Goal: Navigation & Orientation: Find specific page/section

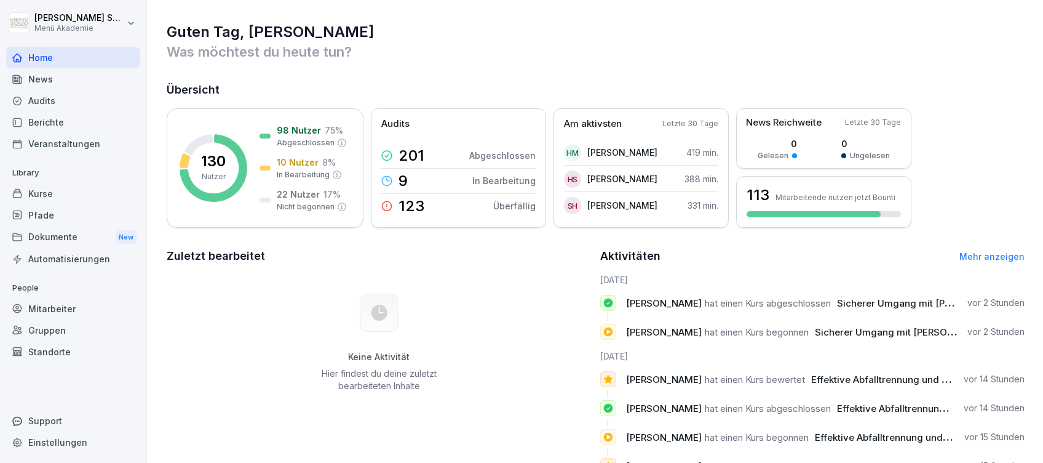
scroll to position [113, 0]
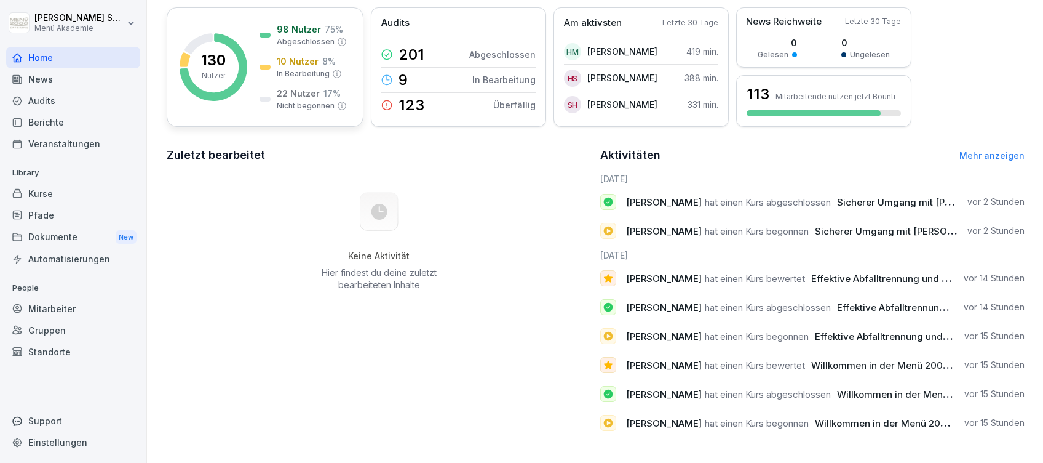
click at [271, 55] on div "10 Nutzer 8 % In Bearbeitung" at bounding box center [301, 67] width 82 height 25
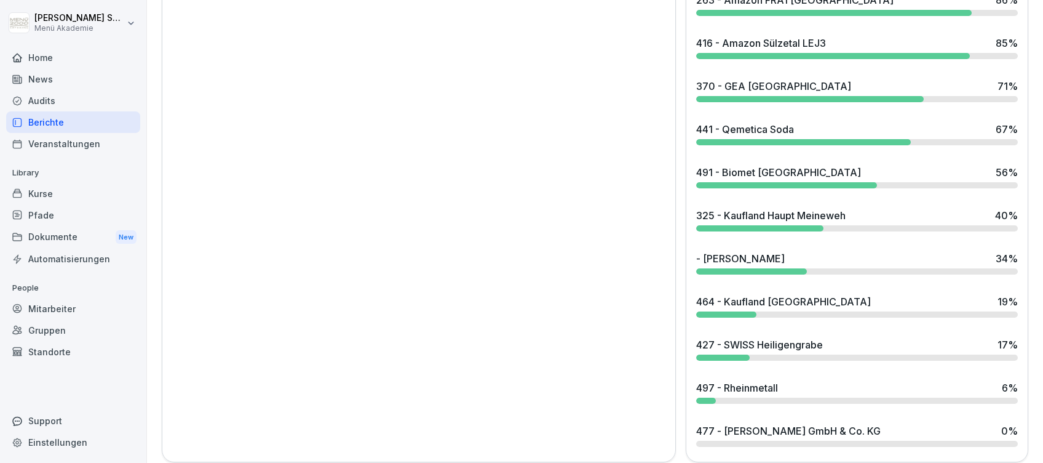
scroll to position [1084, 0]
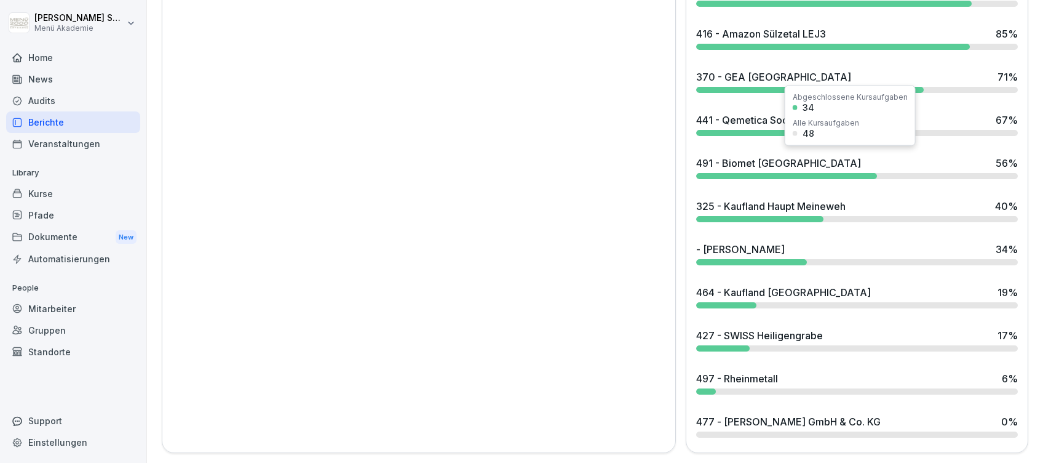
click at [769, 87] on div at bounding box center [810, 90] width 228 height 6
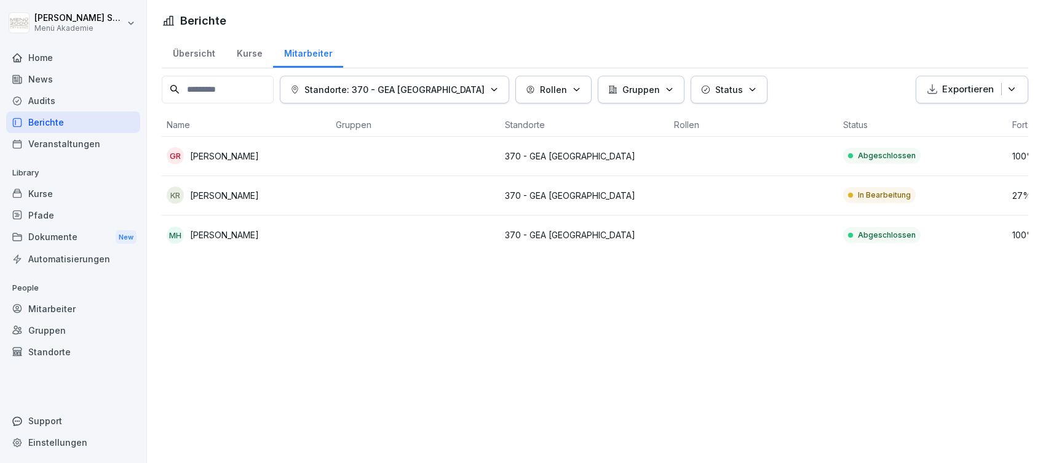
click at [45, 49] on div "Home" at bounding box center [73, 58] width 134 height 22
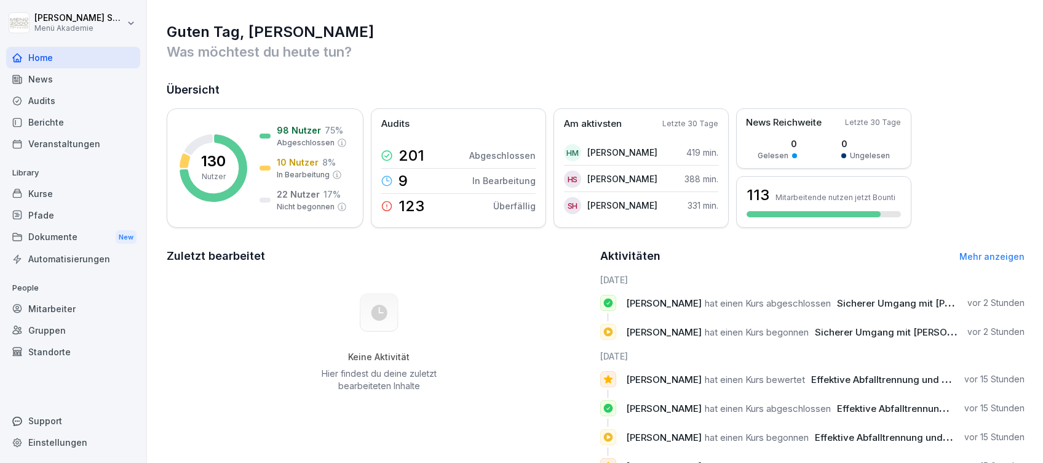
click at [971, 253] on link "Mehr anzeigen" at bounding box center [991, 256] width 65 height 10
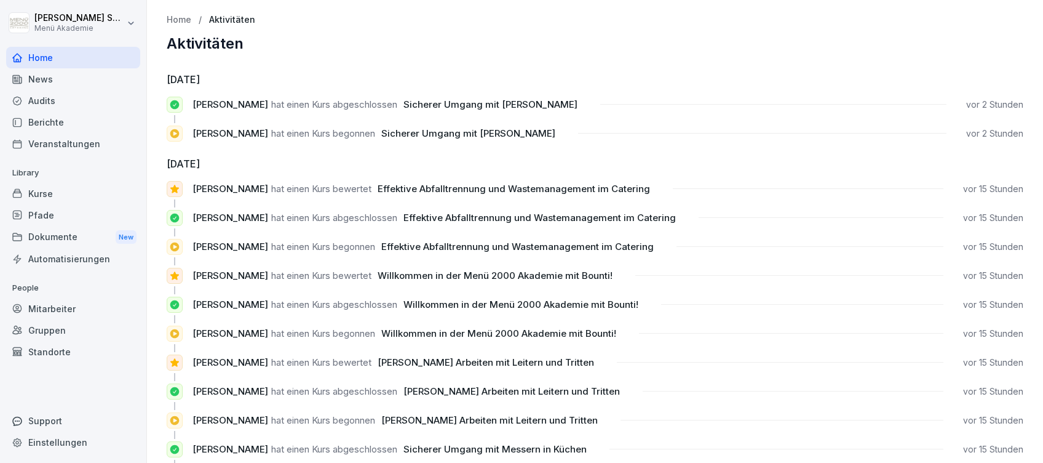
click at [39, 55] on div "Home" at bounding box center [73, 58] width 134 height 22
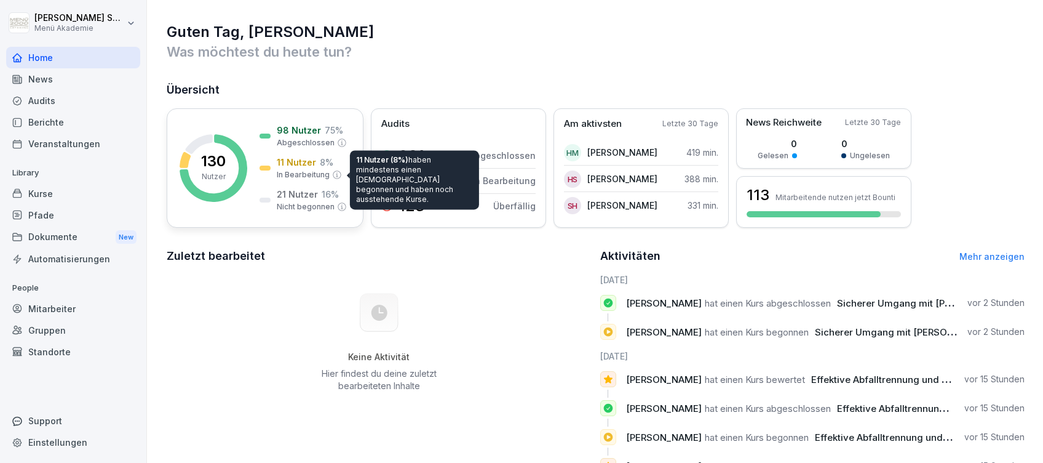
click at [311, 165] on p "11 Nutzer" at bounding box center [296, 162] width 39 height 13
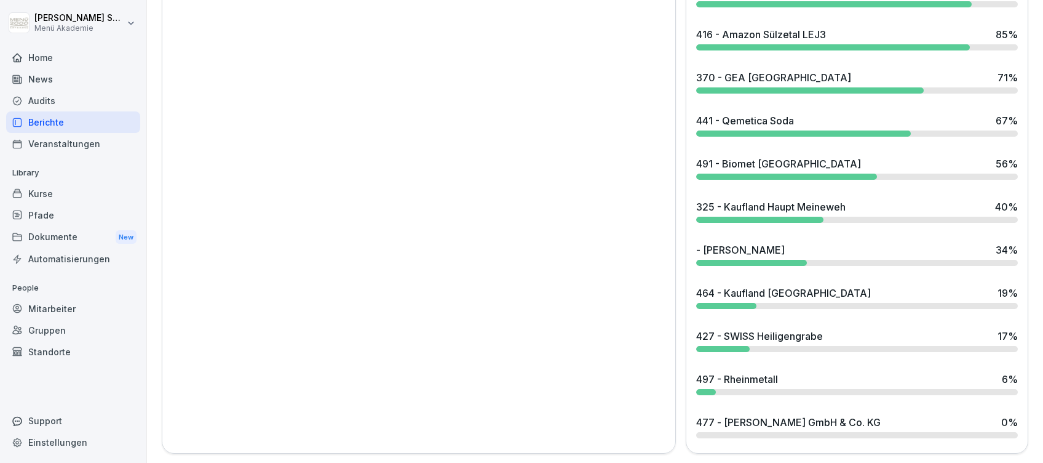
scroll to position [1084, 0]
click at [732, 242] on div "- [PERSON_NAME]" at bounding box center [740, 249] width 89 height 15
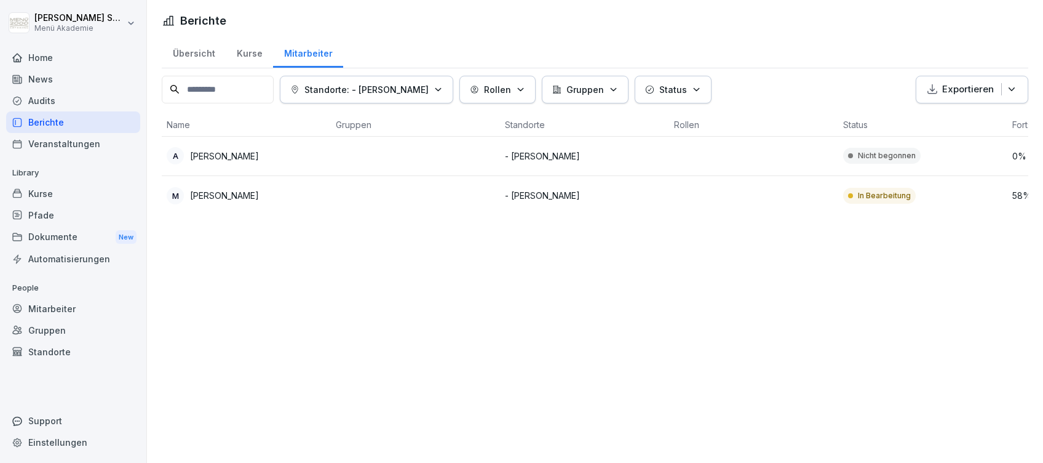
click at [41, 52] on div "Home" at bounding box center [73, 58] width 134 height 22
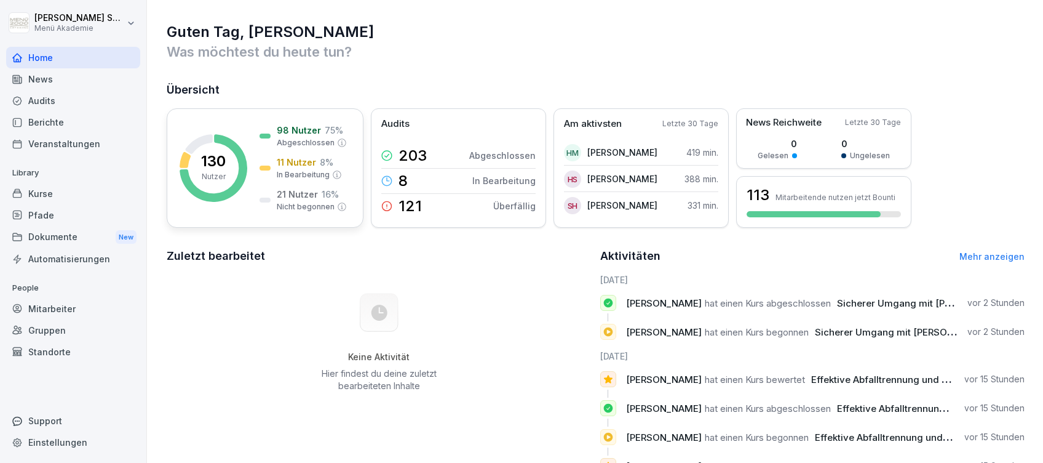
click at [290, 149] on div "98 Nutzer 75 % Abgeschlossen 11 Nutzer 8 % In Bearbeitung 21 Nutzer 16 % Nicht …" at bounding box center [303, 168] width 87 height 89
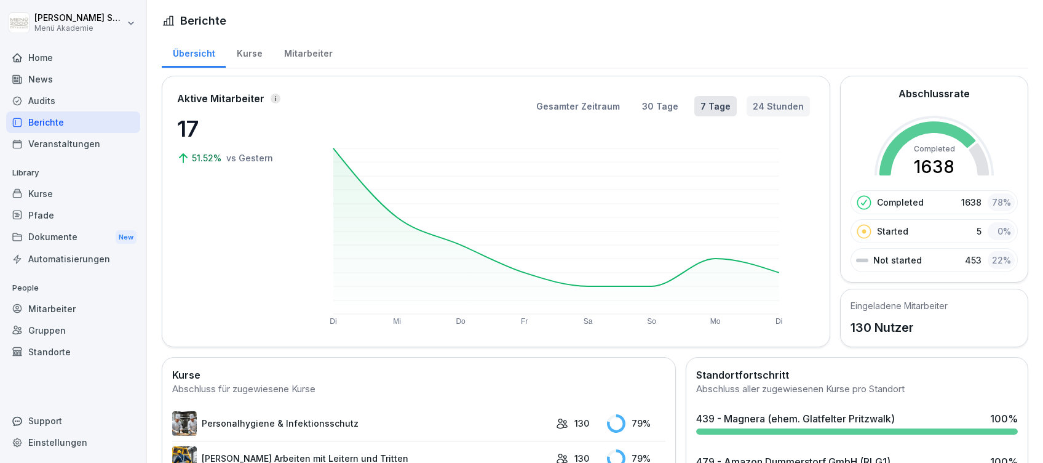
click at [758, 108] on button "24 Stunden" at bounding box center [778, 106] width 63 height 20
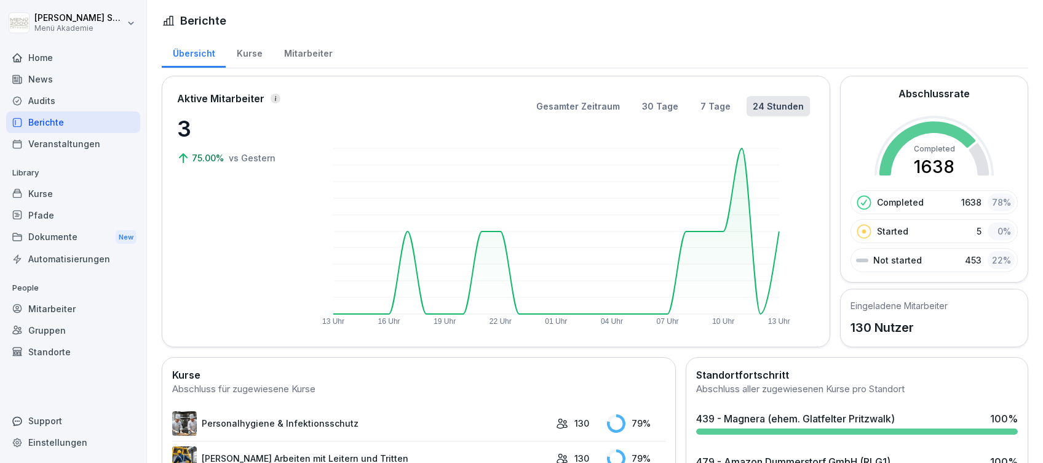
click at [34, 50] on div "Home" at bounding box center [73, 58] width 134 height 22
